Goal: Find specific page/section: Find specific page/section

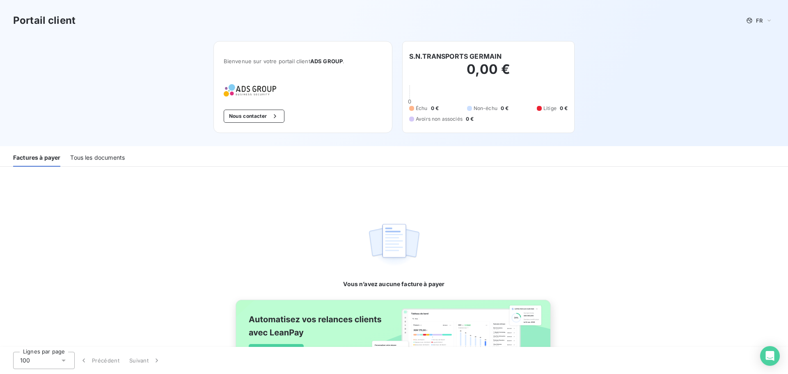
click at [98, 158] on div "Tous les documents" at bounding box center [97, 157] width 55 height 17
